Goal: Task Accomplishment & Management: Use online tool/utility

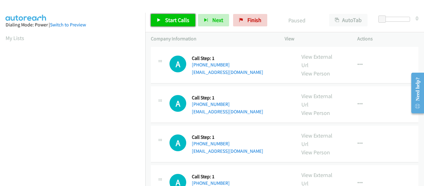
click at [157, 22] on icon at bounding box center [159, 20] width 4 height 4
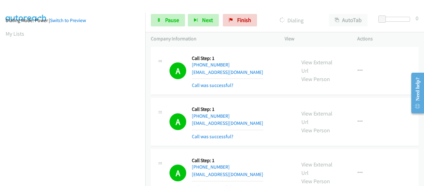
scroll to position [162, 0]
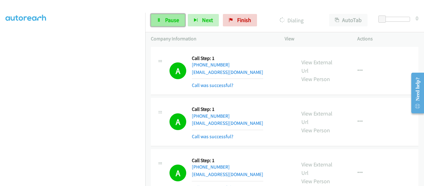
click at [171, 18] on span "Pause" at bounding box center [172, 19] width 14 height 7
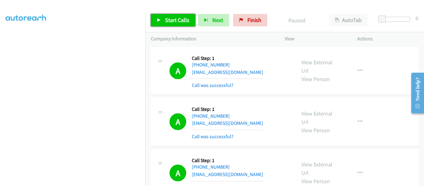
click at [158, 20] on icon at bounding box center [159, 20] width 4 height 4
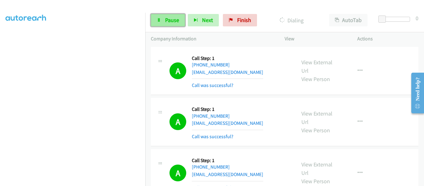
click at [167, 21] on span "Pause" at bounding box center [172, 19] width 14 height 7
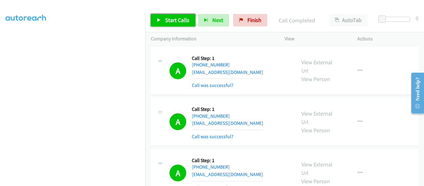
click at [159, 20] on icon at bounding box center [159, 20] width 4 height 4
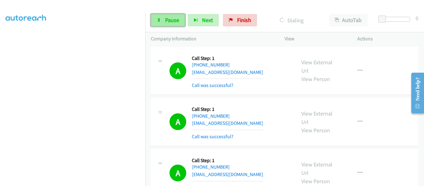
click at [161, 24] on link "Pause" at bounding box center [168, 20] width 34 height 12
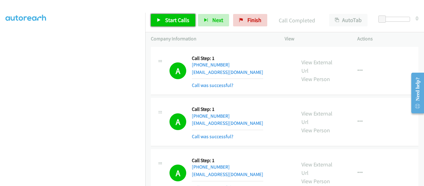
click at [161, 17] on link "Start Calls" at bounding box center [173, 20] width 44 height 12
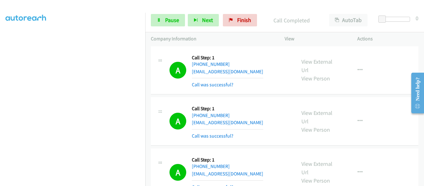
scroll to position [0, 0]
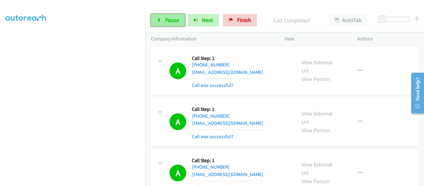
click at [162, 22] on link "Pause" at bounding box center [168, 20] width 34 height 12
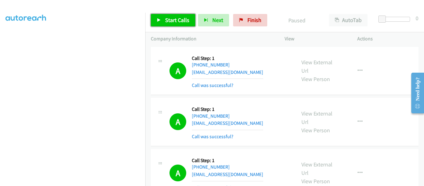
click at [157, 17] on link "Start Calls" at bounding box center [173, 20] width 44 height 12
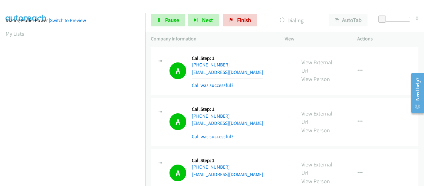
scroll to position [162, 0]
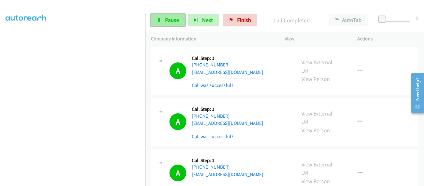
click at [166, 24] on link "Pause" at bounding box center [168, 20] width 34 height 12
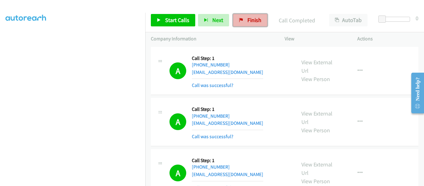
click at [239, 24] on link "Finish" at bounding box center [250, 20] width 34 height 12
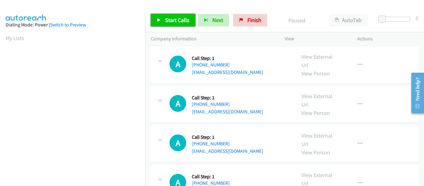
click at [160, 20] on icon at bounding box center [159, 20] width 4 height 4
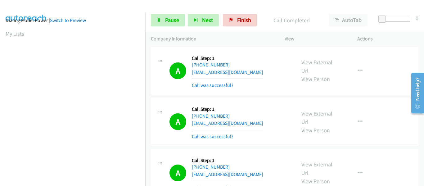
scroll to position [162, 0]
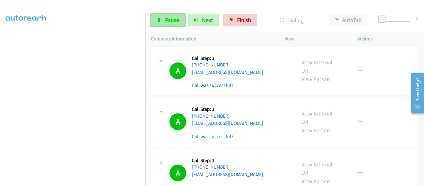
click at [165, 18] on span "Pause" at bounding box center [172, 19] width 14 height 7
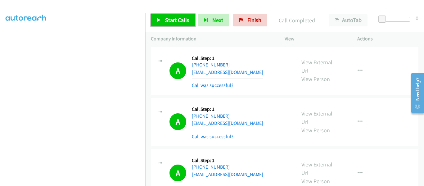
click at [162, 20] on link "Start Calls" at bounding box center [173, 20] width 44 height 12
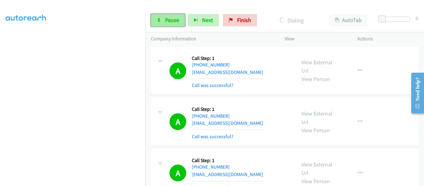
click at [159, 20] on icon at bounding box center [159, 20] width 4 height 4
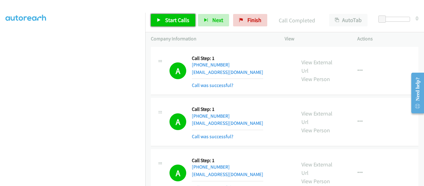
click at [156, 19] on link "Start Calls" at bounding box center [173, 20] width 44 height 12
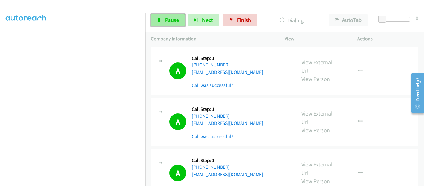
click at [166, 19] on span "Pause" at bounding box center [172, 19] width 14 height 7
